Goal: Information Seeking & Learning: Learn about a topic

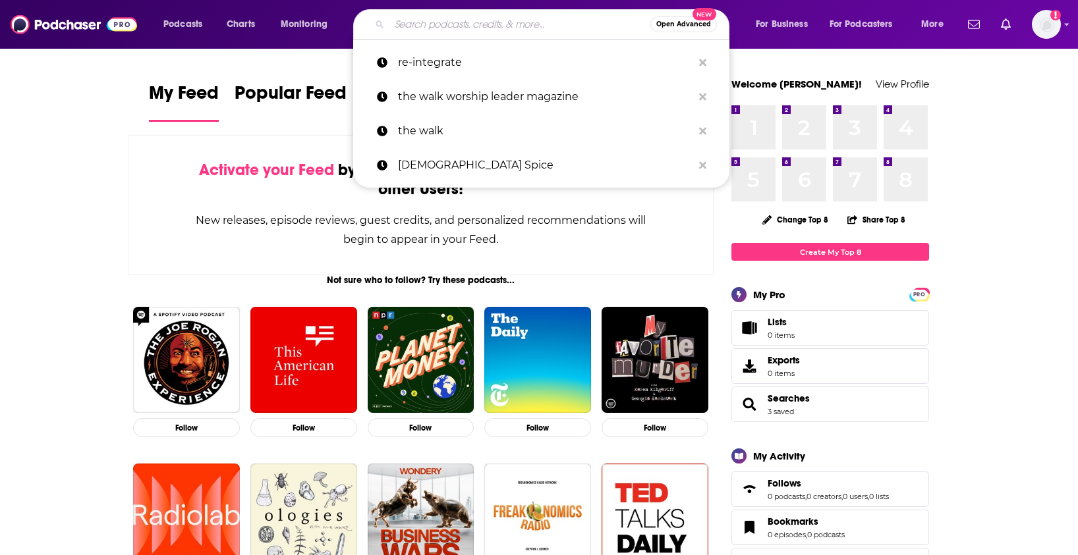
click at [534, 24] on input "Search podcasts, credits, & more..." at bounding box center [519, 24] width 261 height 21
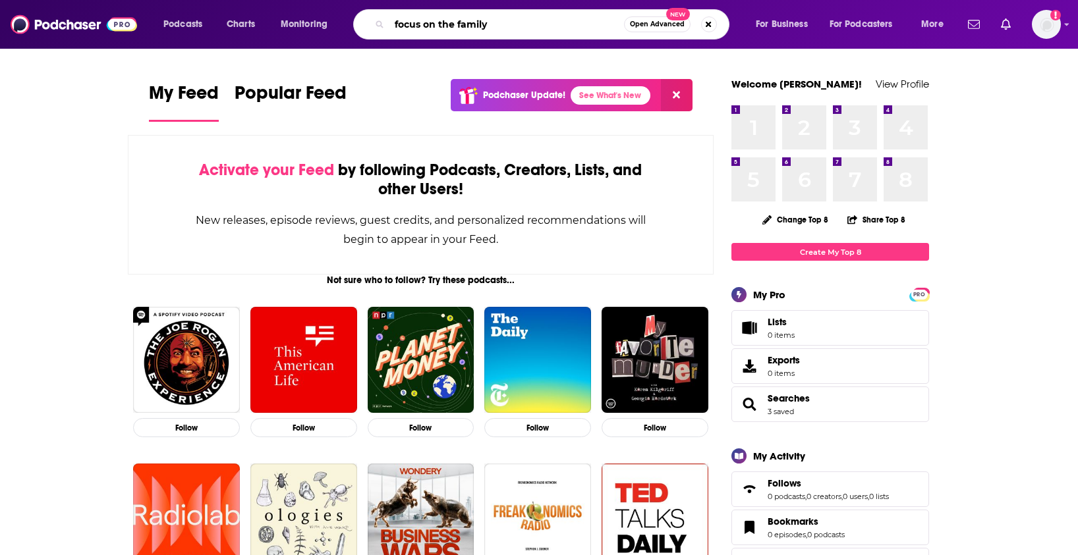
type input "focus on the family"
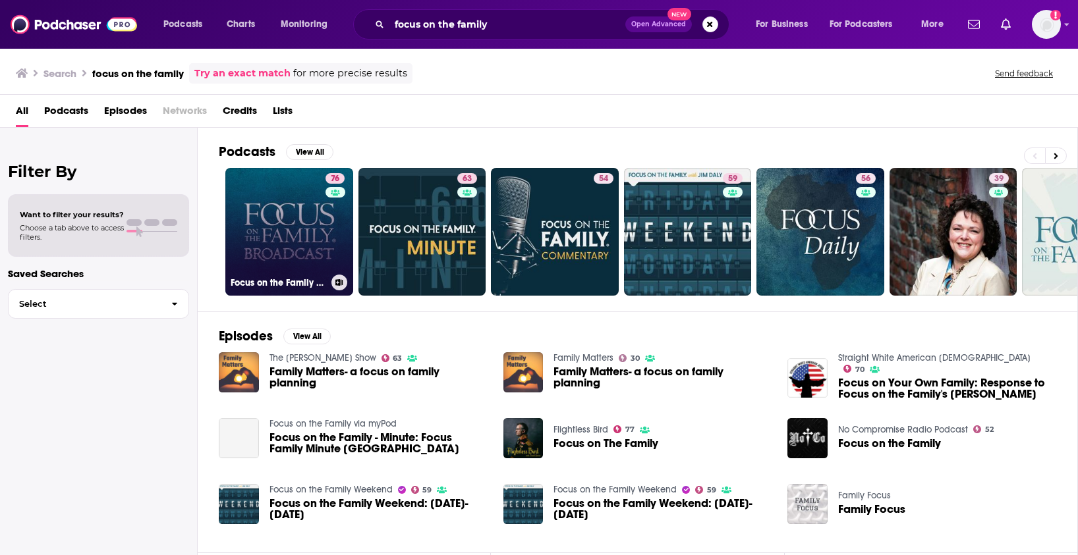
click at [289, 225] on link "76 Focus on the Family Broadcast" at bounding box center [289, 232] width 128 height 128
click at [287, 235] on link "76 Focus on the Family Broadcast" at bounding box center [289, 232] width 128 height 128
